Goal: Feedback & Contribution: Leave review/rating

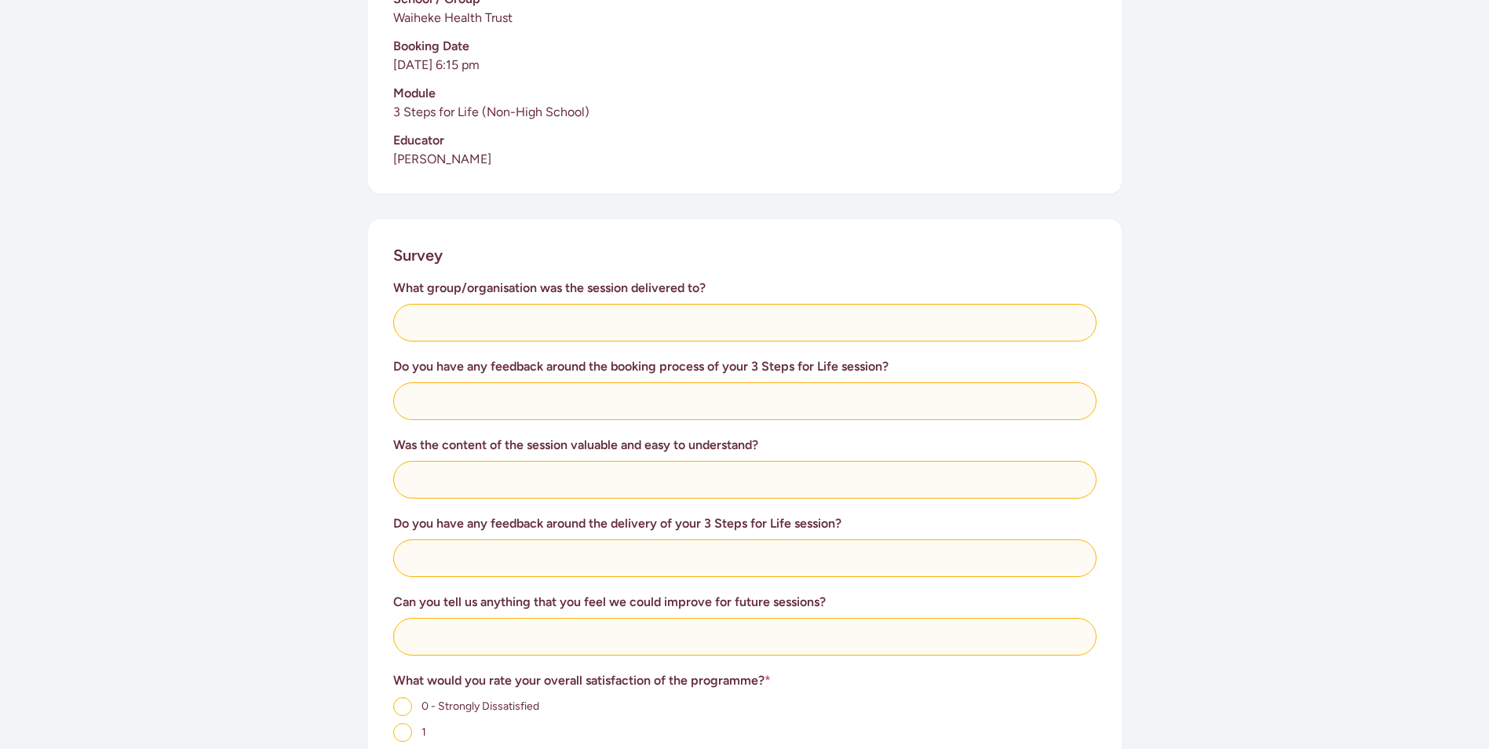
scroll to position [392, 0]
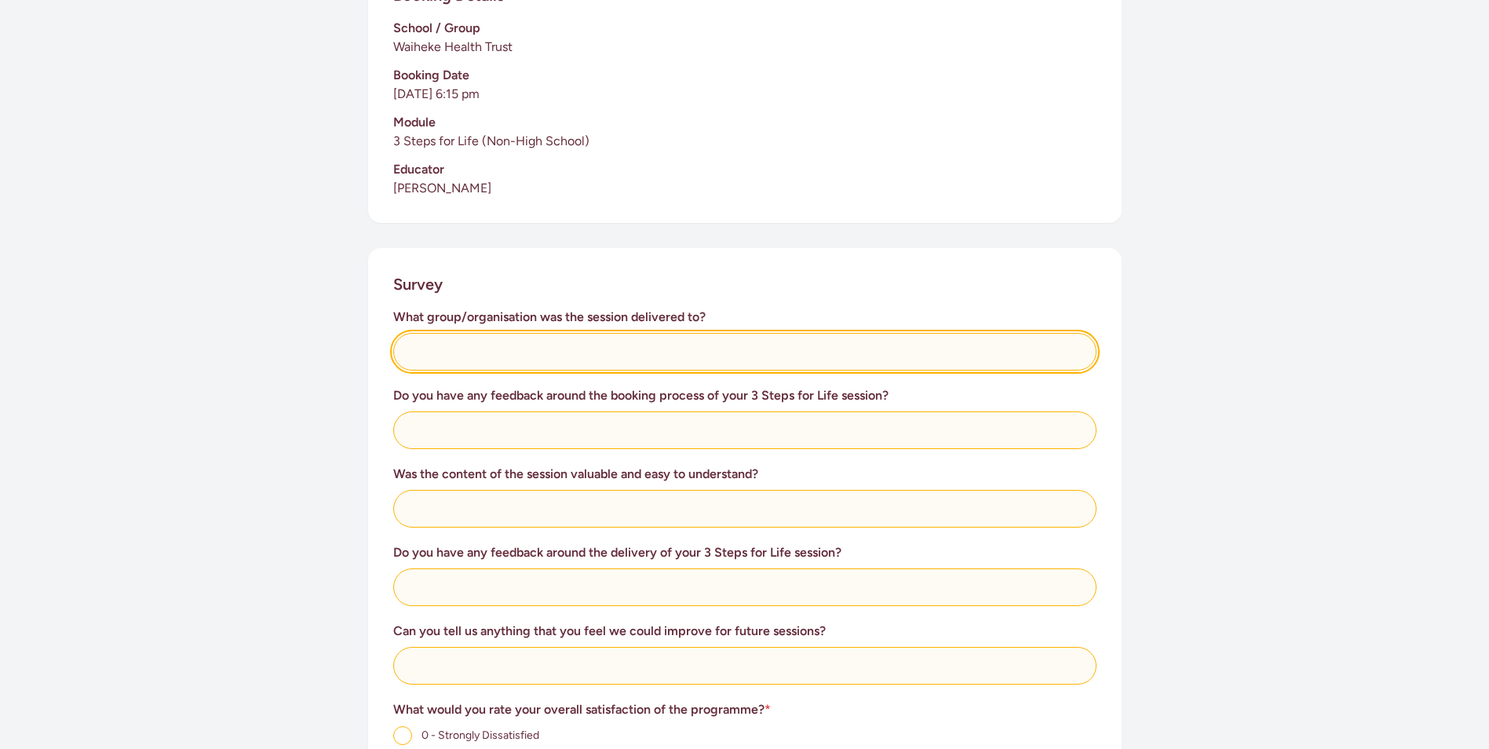
click at [457, 361] on input "text" at bounding box center [744, 352] width 703 height 38
type input "Waiheke Health Trust"
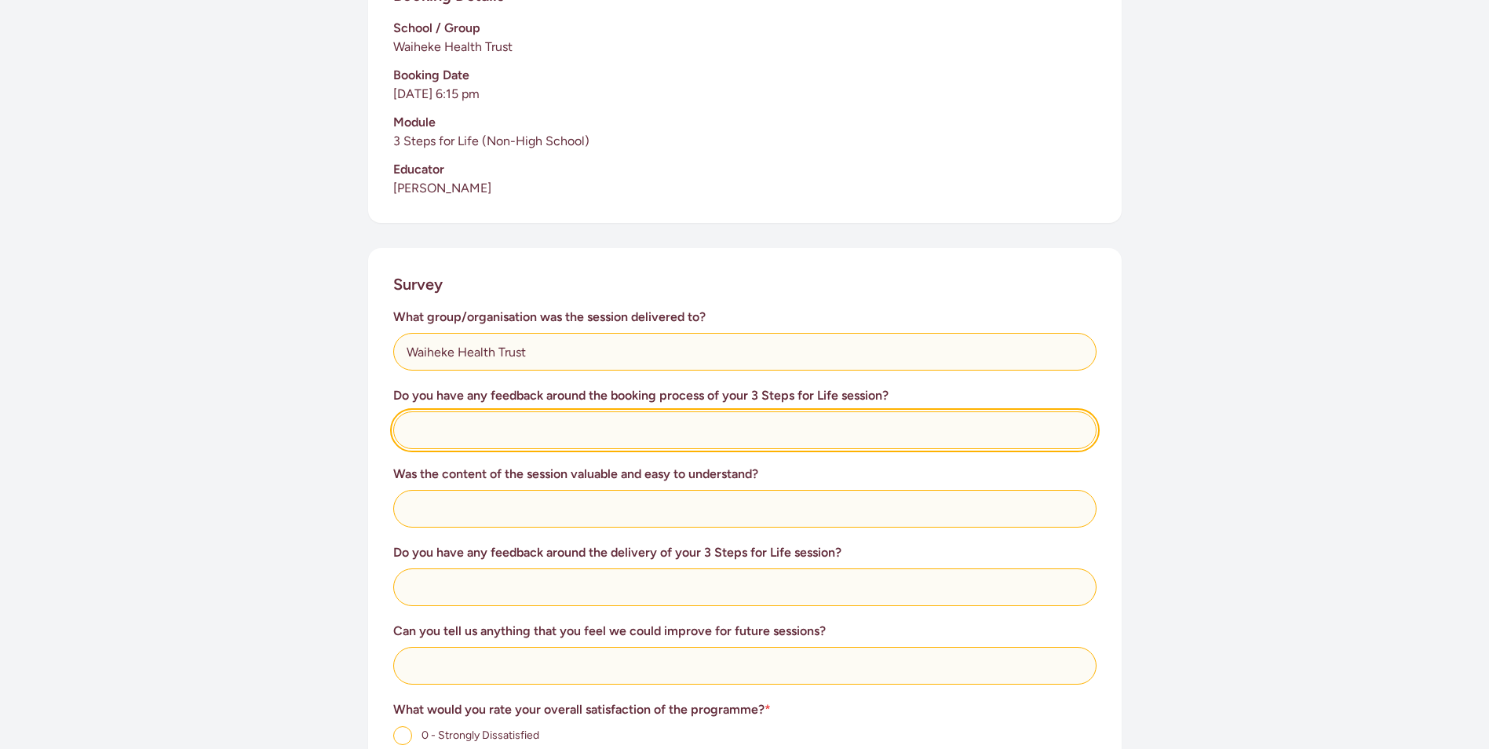
click at [473, 425] on input "text" at bounding box center [744, 430] width 703 height 38
type input "Super easy thanks to our wonderful Waiheke team!"
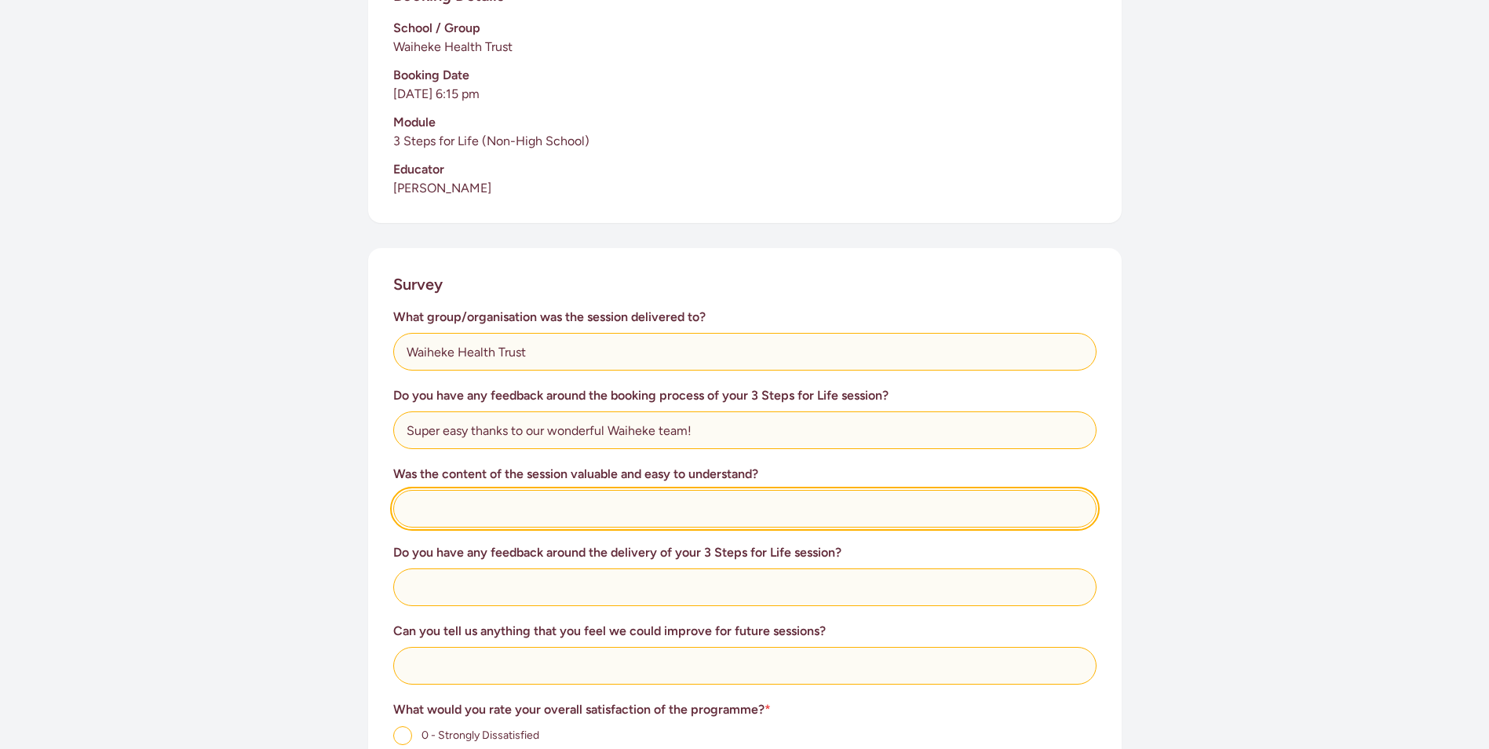
click at [464, 511] on input "text" at bounding box center [744, 509] width 703 height 38
type input "Yes - fantastic every time we take advantage of this."
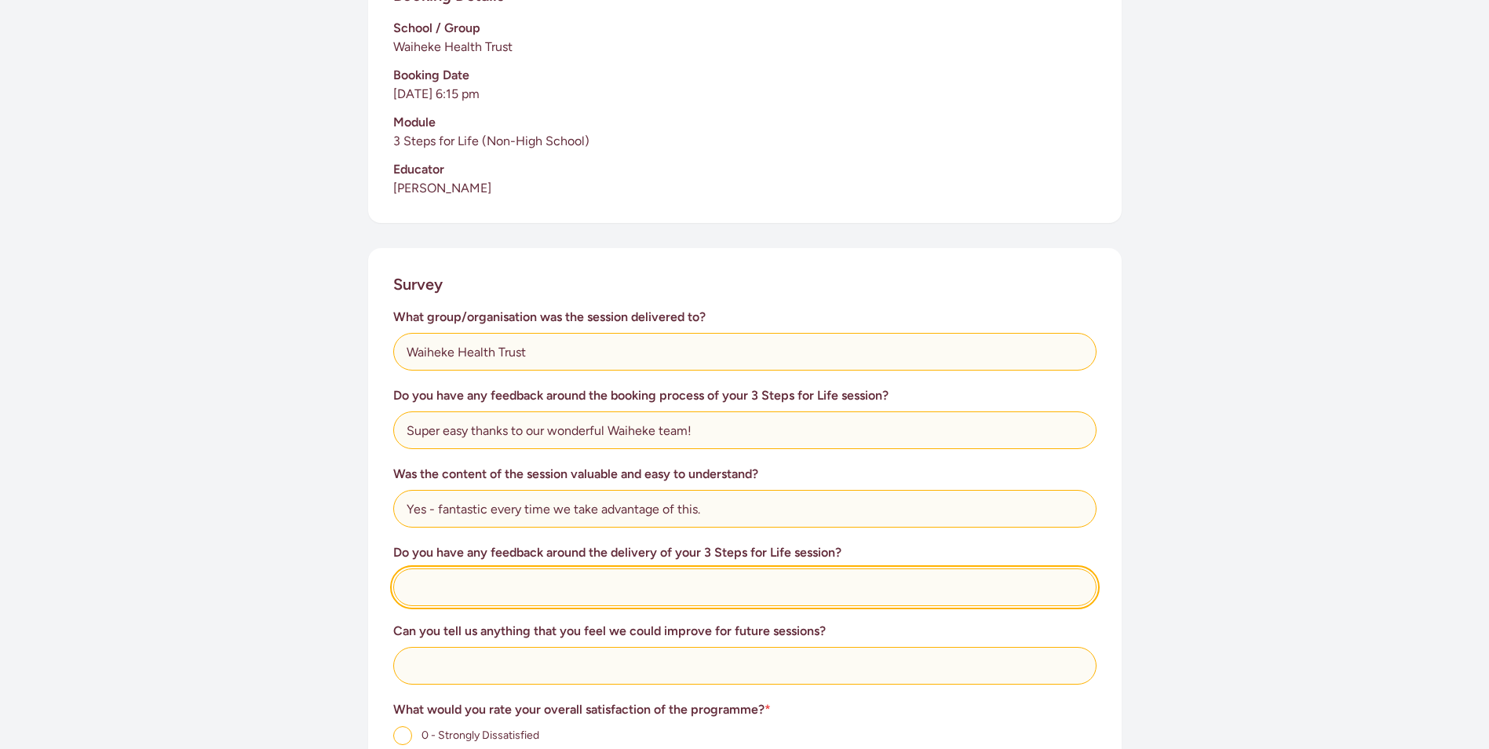
click at [406, 592] on input "text" at bounding box center [744, 587] width 703 height 38
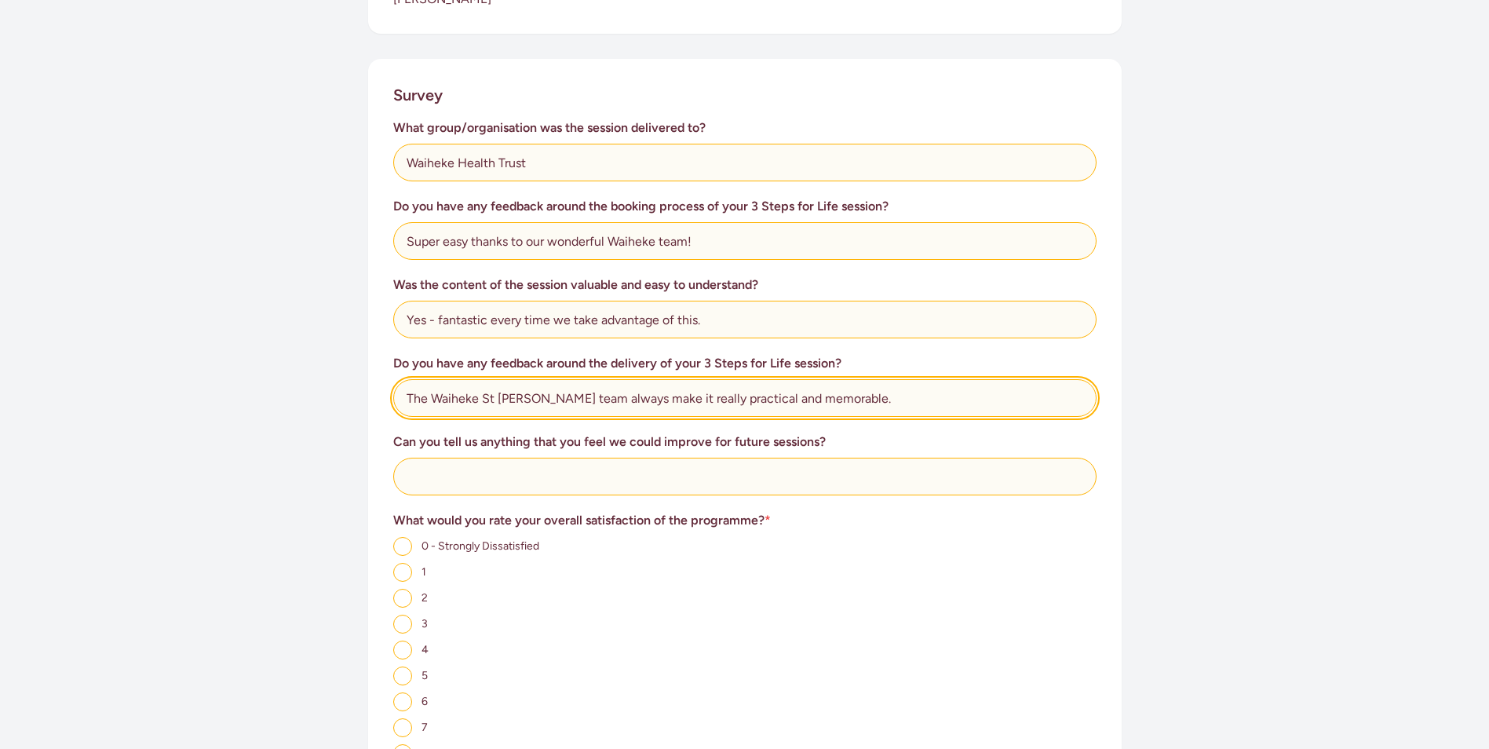
scroll to position [628, 0]
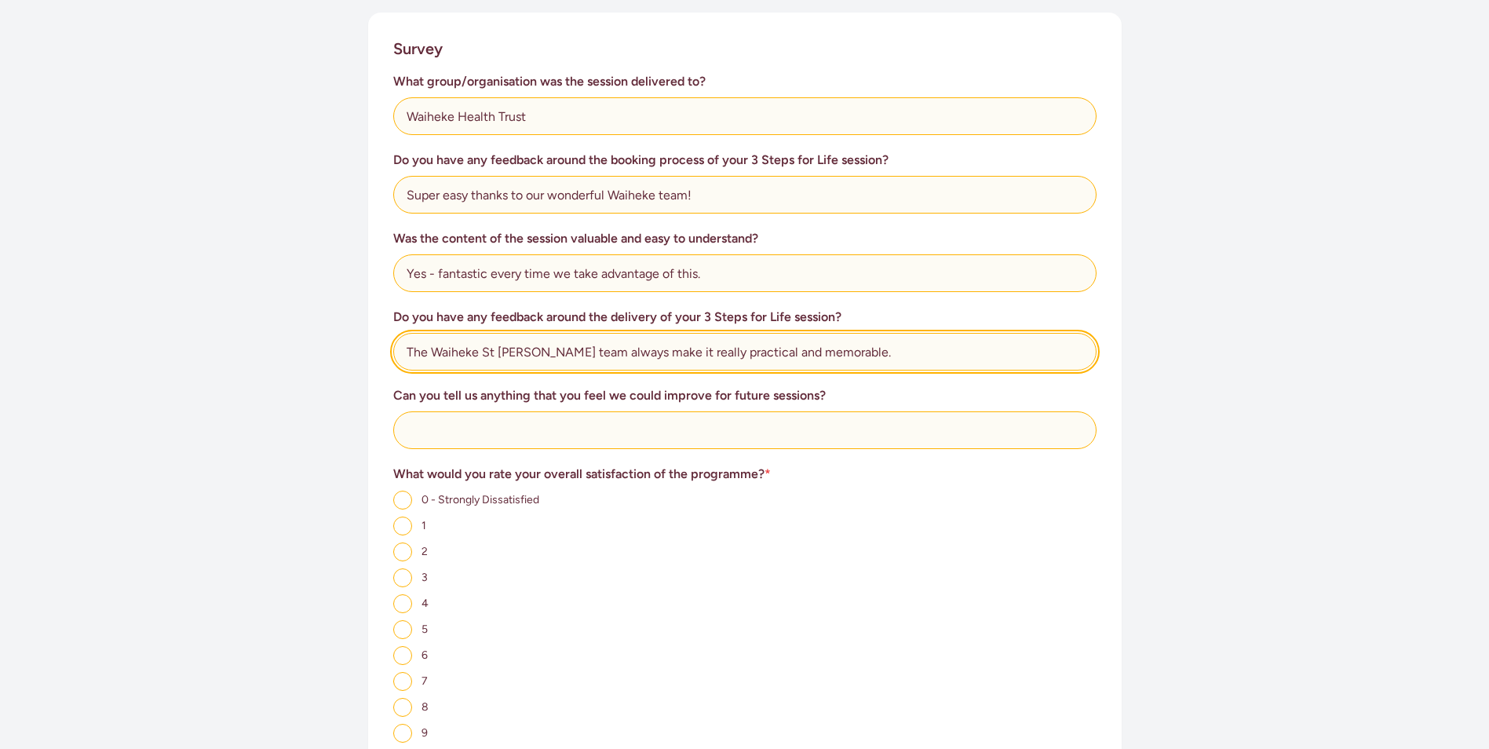
type input "The Waiheke St [PERSON_NAME] team always make it really practical and memorable."
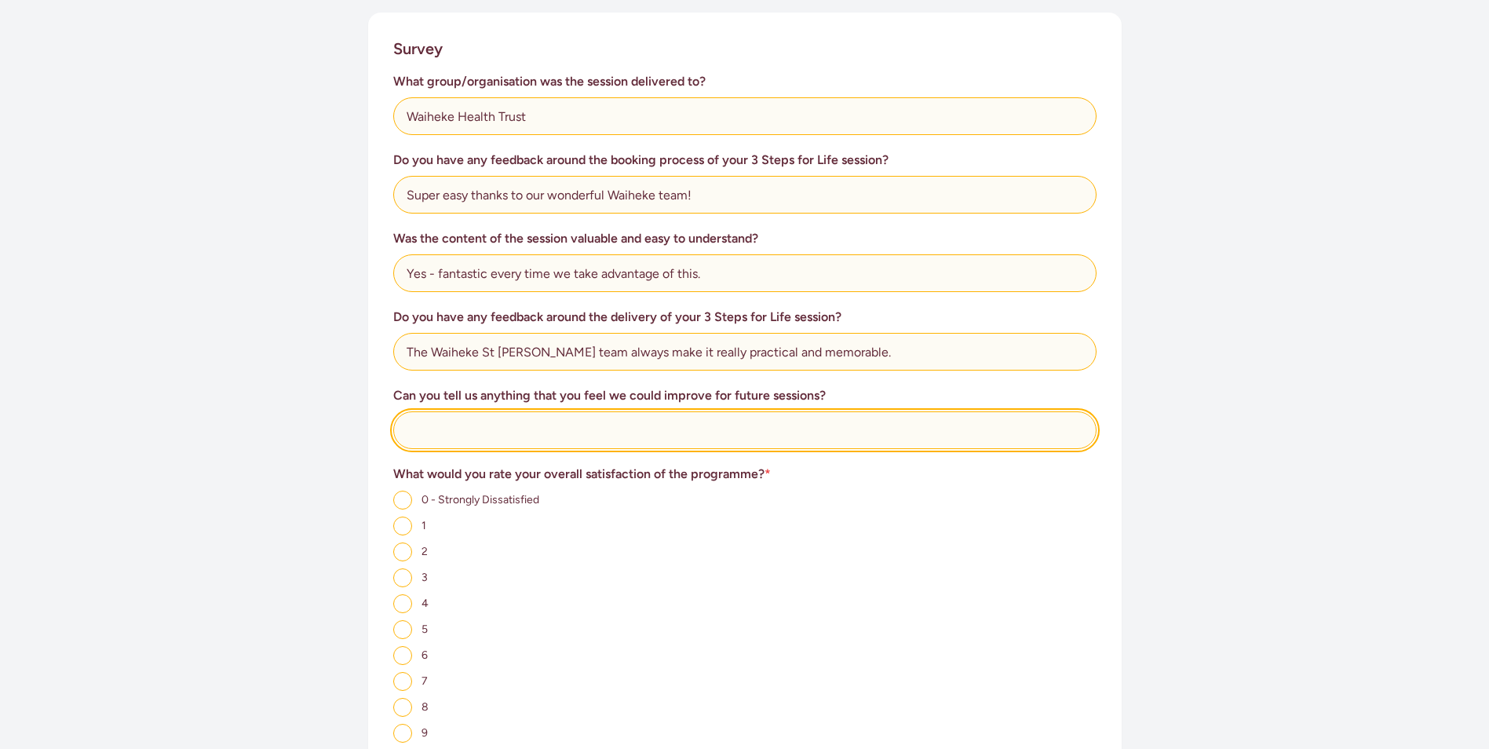
click at [444, 439] on input "text" at bounding box center [744, 430] width 703 height 38
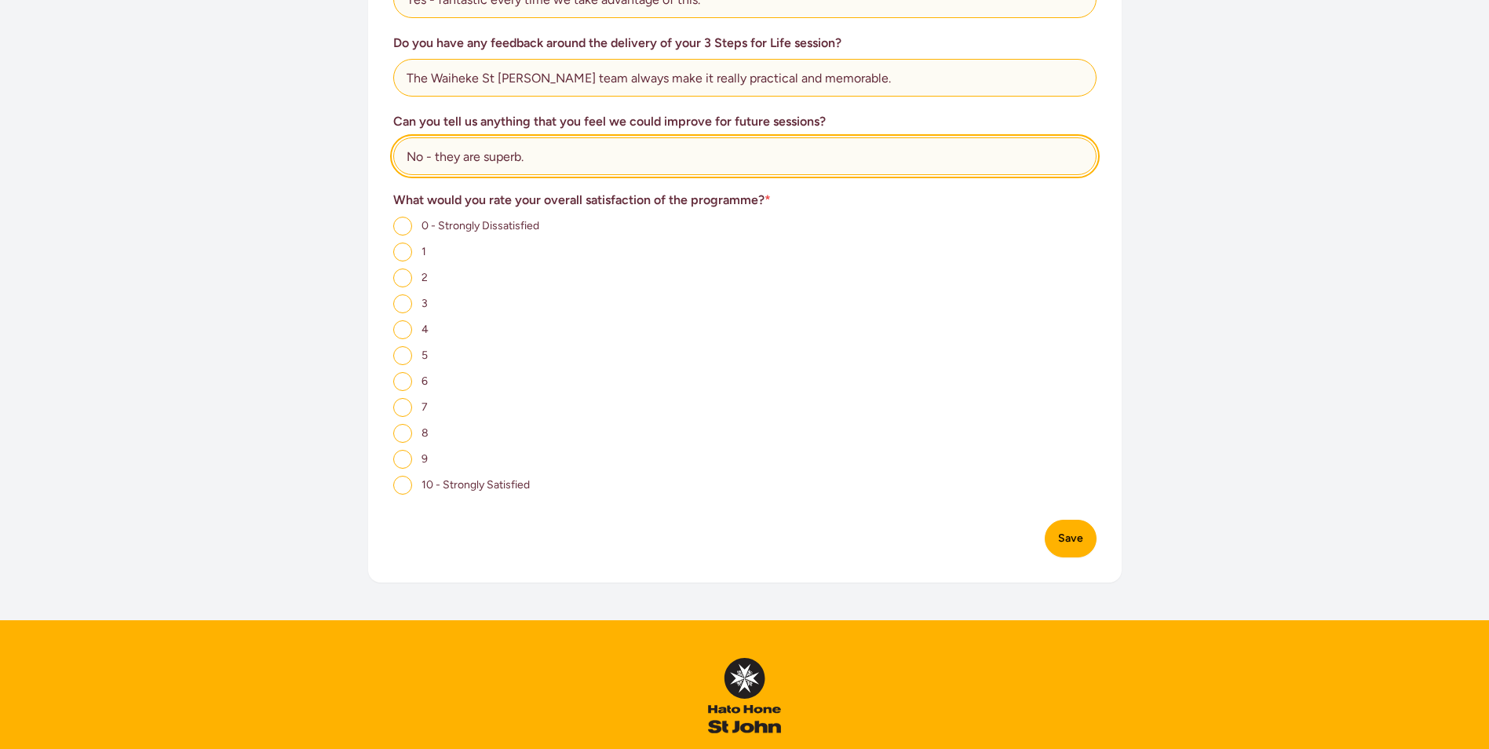
scroll to position [1020, 0]
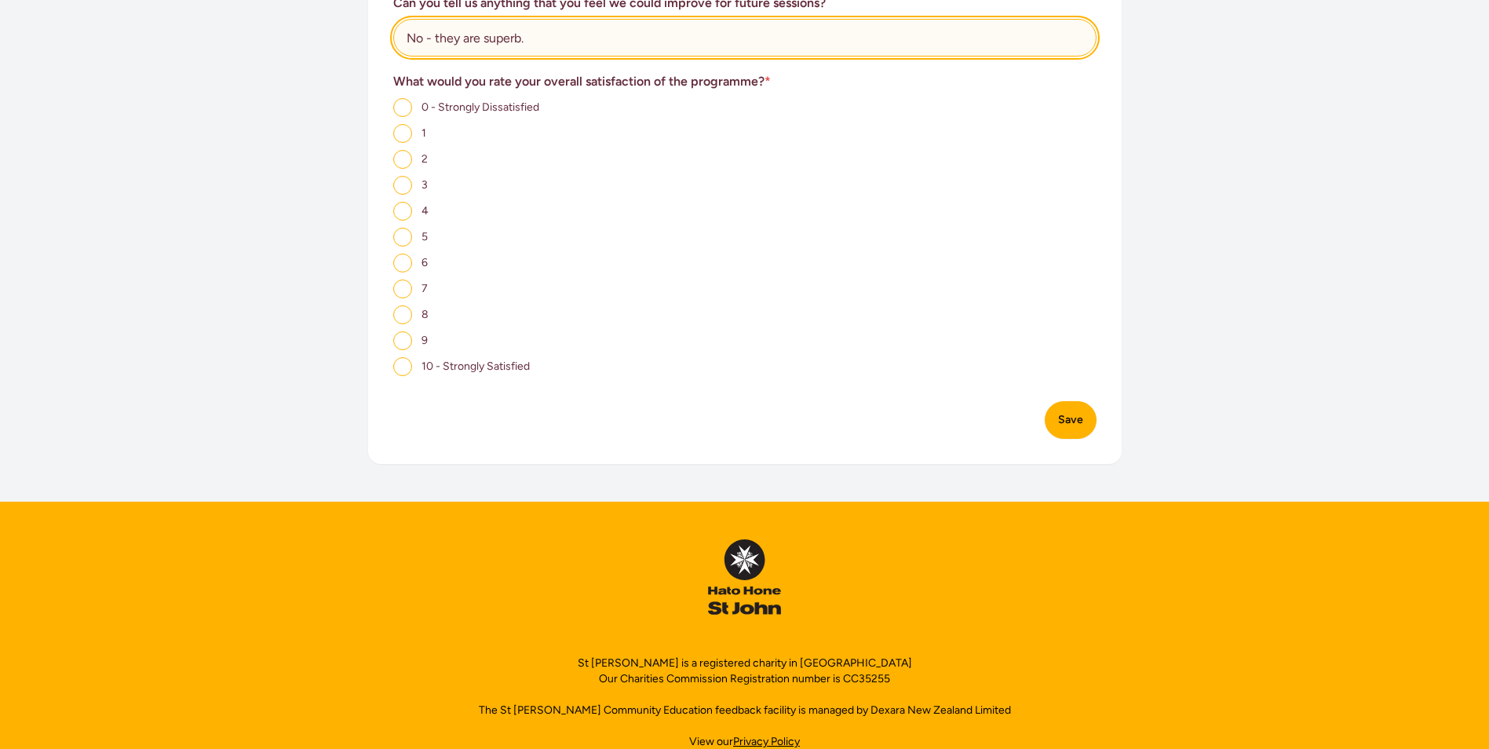
type input "No - they are superb."
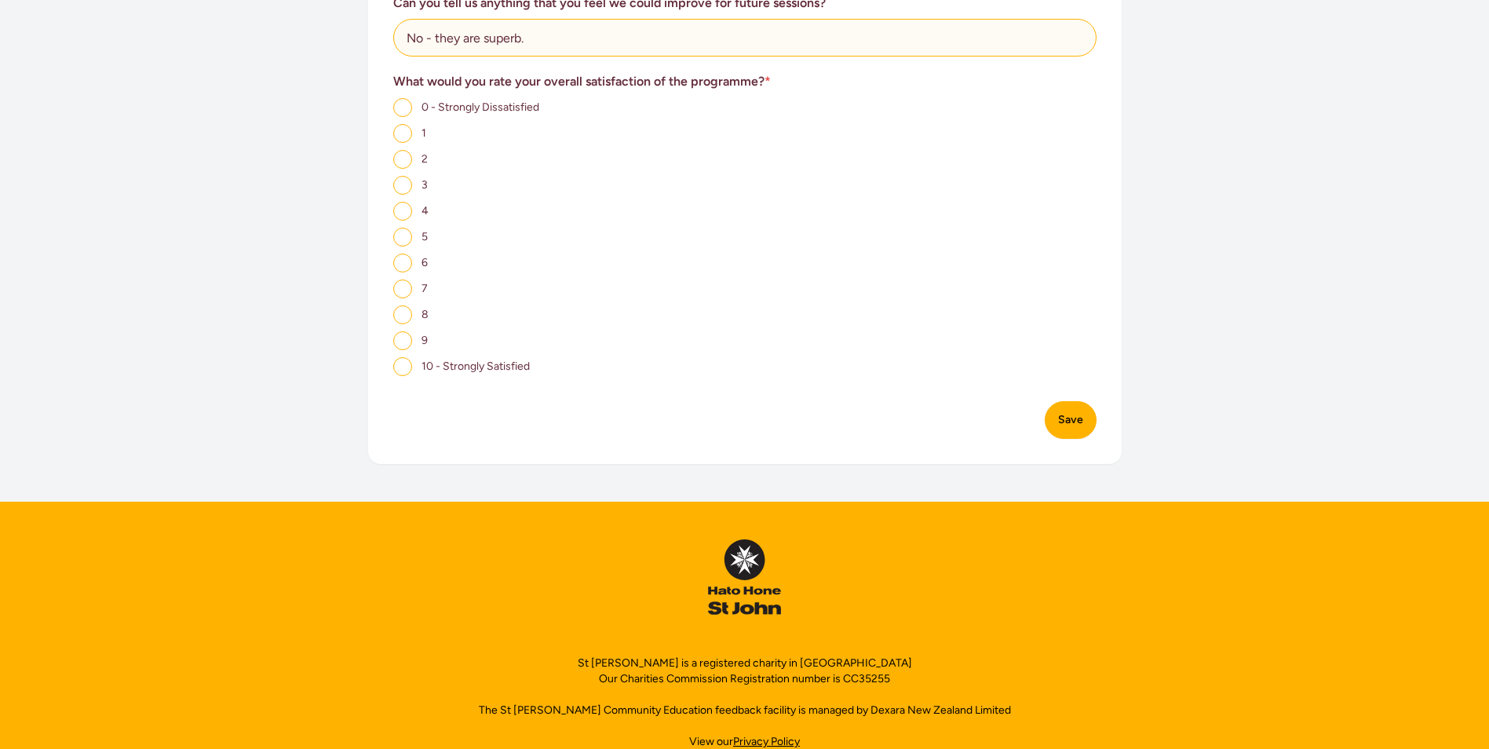
click at [409, 364] on input "10 - Strongly Satisfied" at bounding box center [402, 366] width 19 height 19
radio input "true"
click at [1051, 418] on button "Save" at bounding box center [1070, 420] width 52 height 38
